Goal: Task Accomplishment & Management: Use online tool/utility

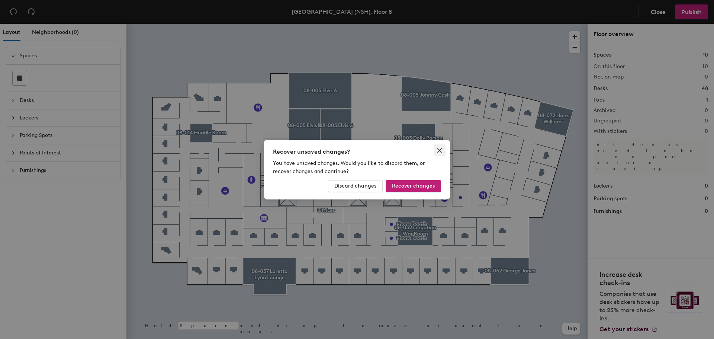
click at [440, 150] on icon "close" at bounding box center [440, 150] width 6 height 6
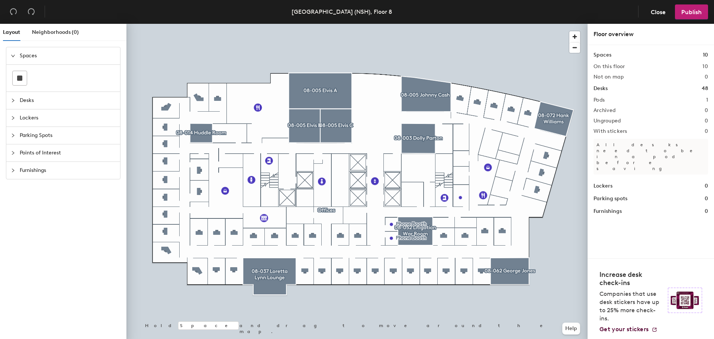
click at [22, 100] on span "Desks" at bounding box center [68, 100] width 96 height 17
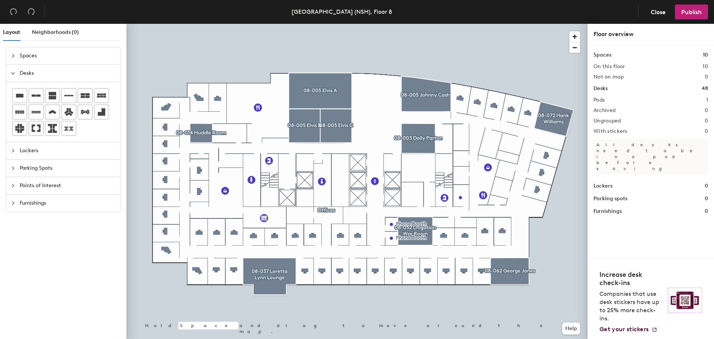
click at [651, 89] on div "Desks 48" at bounding box center [651, 88] width 115 height 8
click at [564, 6] on header "Nashville (NSH), Floor 8 Close Publish" at bounding box center [357, 12] width 714 height 24
click at [51, 31] on span "Neighborhoods (0)" at bounding box center [55, 32] width 47 height 6
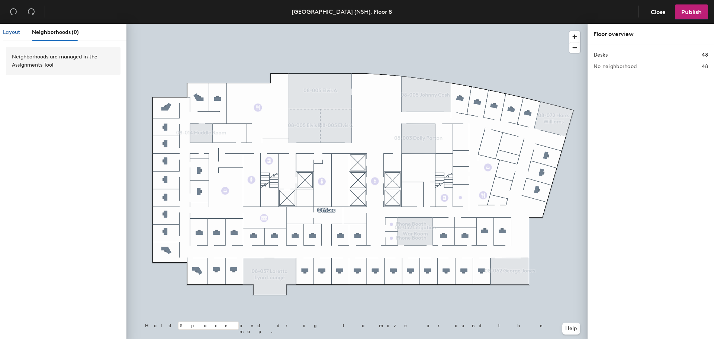
click at [11, 33] on span "Layout" at bounding box center [11, 32] width 17 height 6
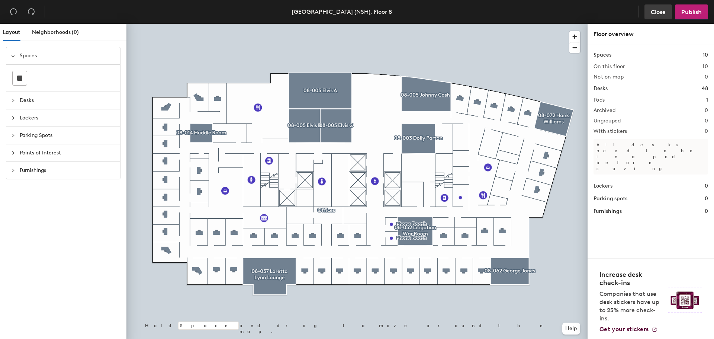
click at [661, 10] on span "Close" at bounding box center [658, 12] width 15 height 7
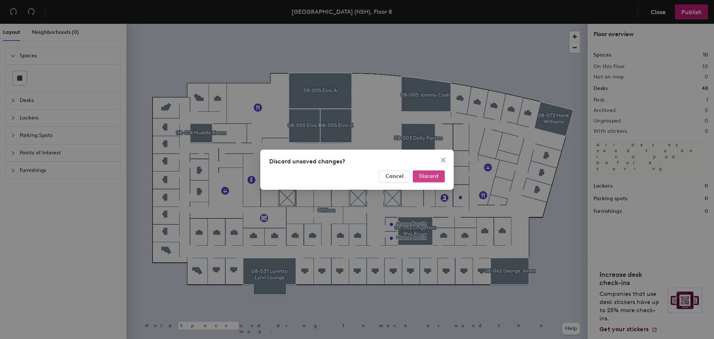
click at [424, 177] on span "Discard" at bounding box center [428, 176] width 19 height 6
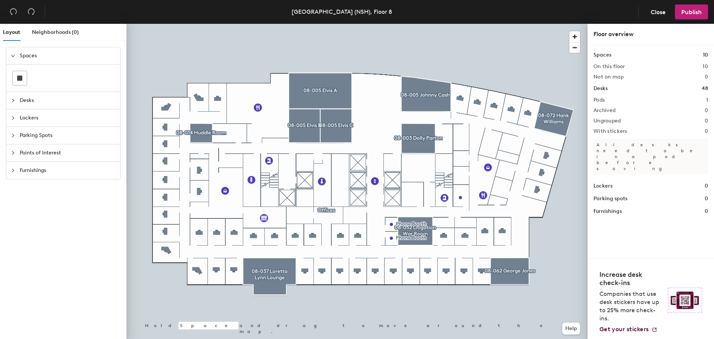
click at [14, 99] on icon "collapsed" at bounding box center [13, 100] width 4 height 4
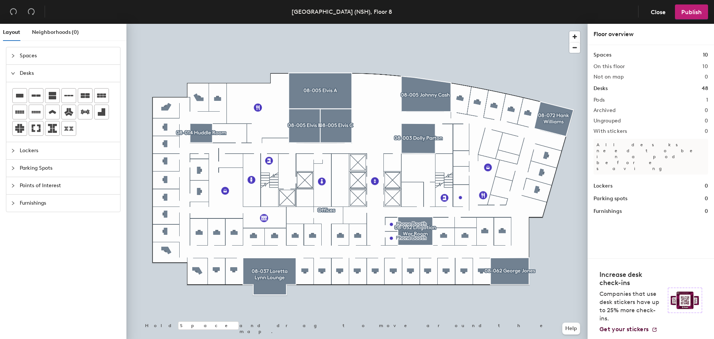
click at [437, 24] on div at bounding box center [357, 24] width 461 height 0
